Goal: Transaction & Acquisition: Purchase product/service

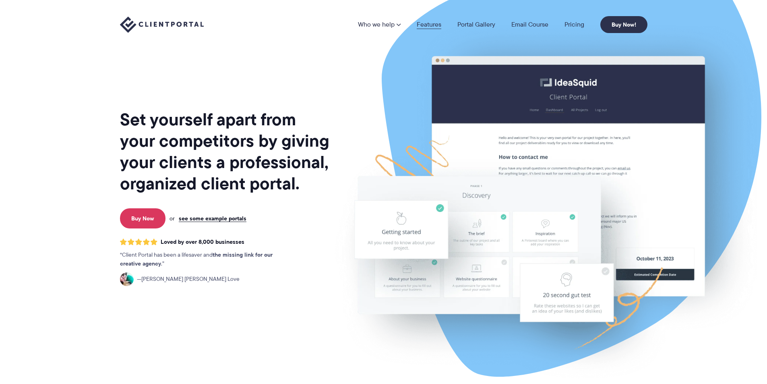
click at [425, 24] on link "Features" at bounding box center [429, 24] width 25 height 6
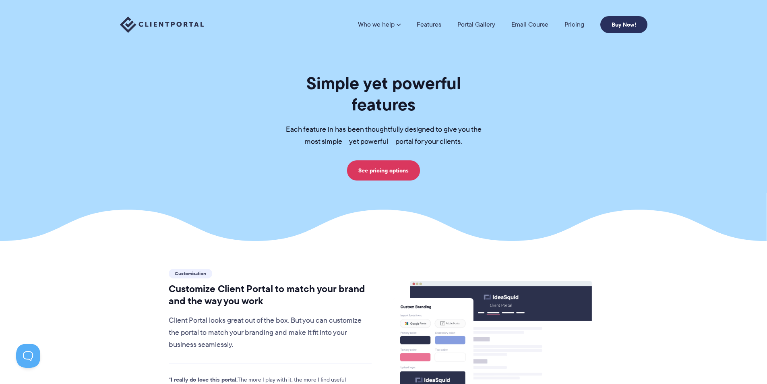
click at [634, 29] on link "Buy Now!" at bounding box center [624, 24] width 47 height 17
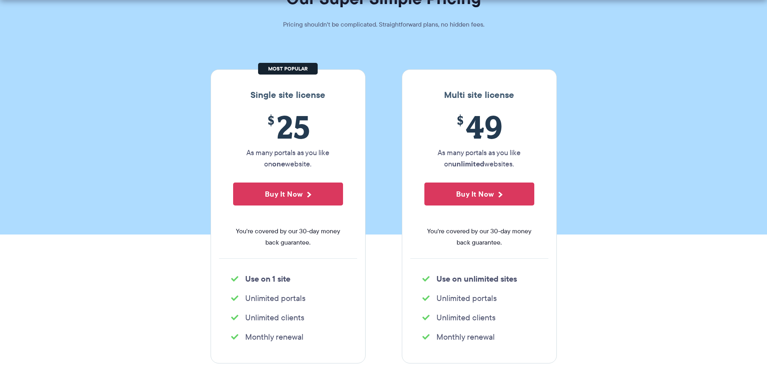
scroll to position [75, 0]
click at [311, 191] on button "Buy It Now" at bounding box center [288, 193] width 110 height 23
